Goal: Task Accomplishment & Management: Use online tool/utility

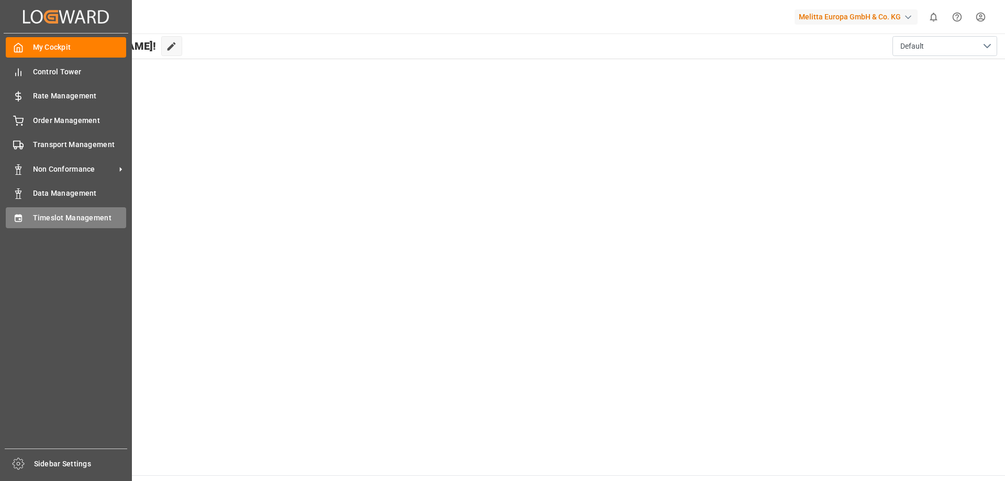
click at [89, 211] on div "Timeslot Management Timeslot Management" at bounding box center [66, 217] width 120 height 20
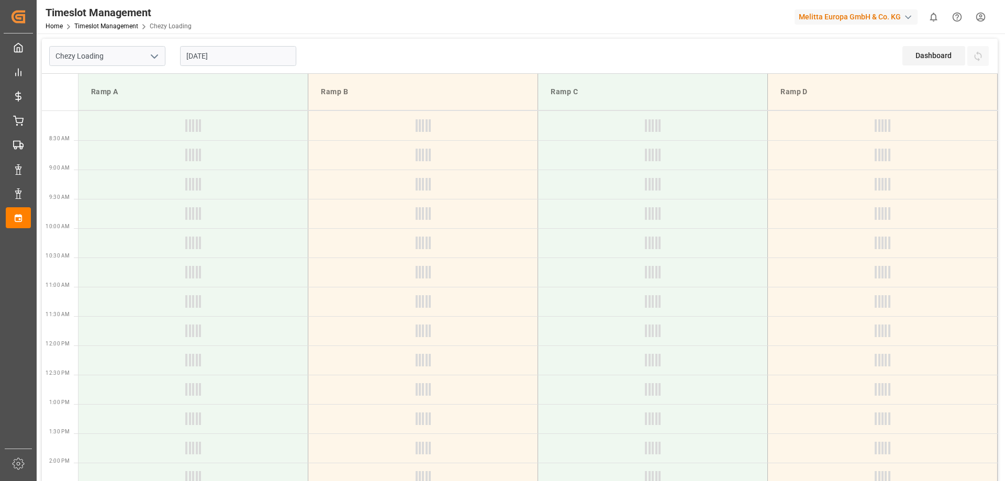
type input "Chezy Loading"
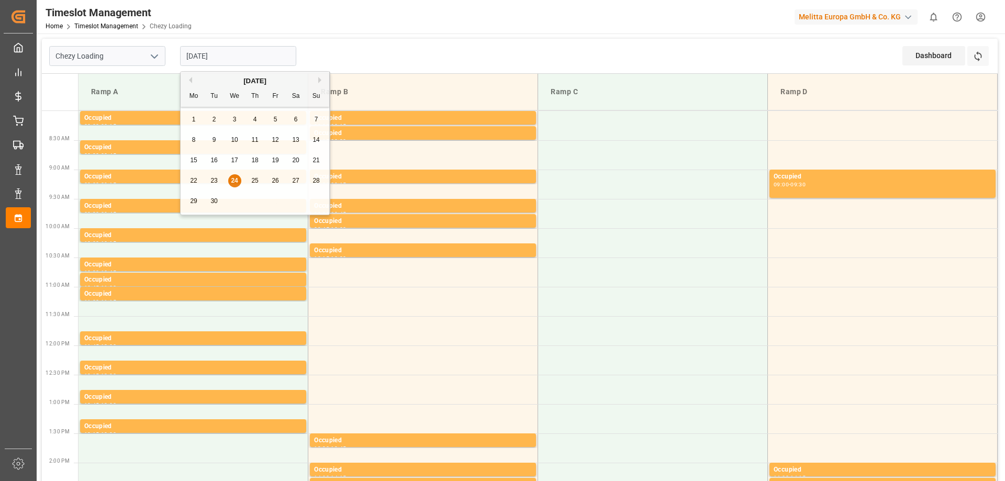
click at [223, 56] on input "[DATE]" at bounding box center [238, 56] width 116 height 20
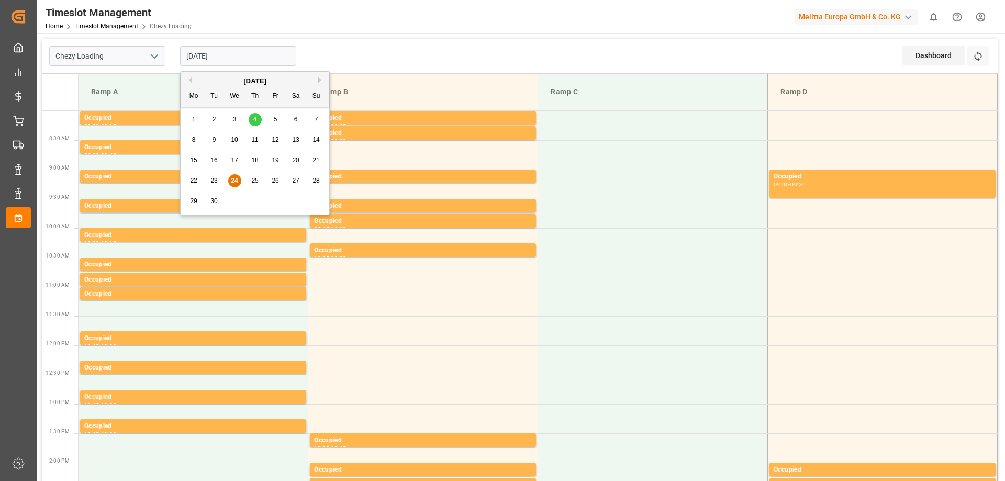
click at [191, 78] on button "Previous Month" at bounding box center [189, 80] width 6 height 6
click at [232, 181] on span "20" at bounding box center [234, 180] width 7 height 7
type input "[DATE]"
